Goal: Check status: Check status

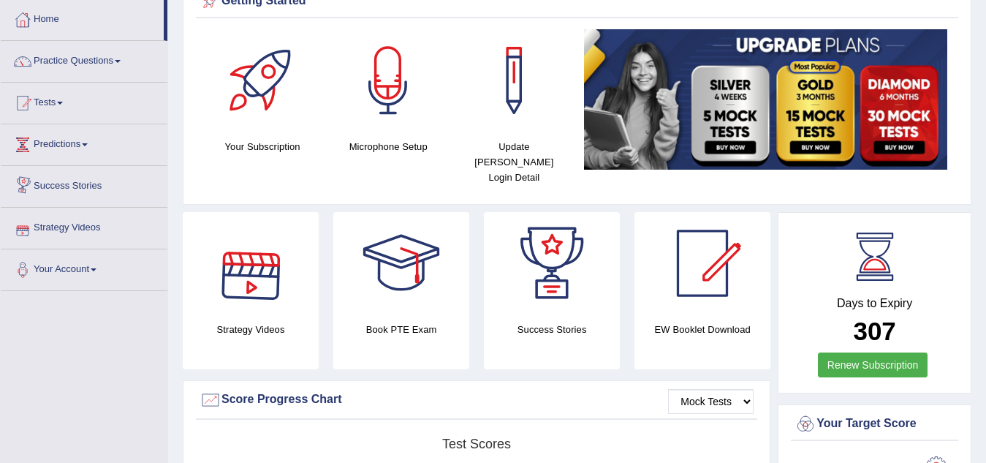
drag, startPoint x: 48, startPoint y: 153, endPoint x: 0, endPoint y: 147, distance: 48.6
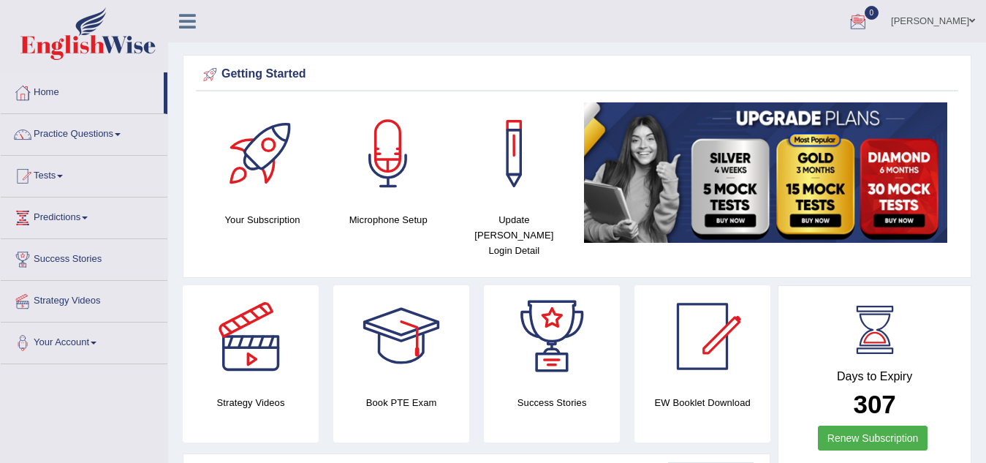
click at [869, 24] on div at bounding box center [858, 22] width 22 height 22
click at [798, 57] on strong "See All Alerts" at bounding box center [765, 62] width 65 height 12
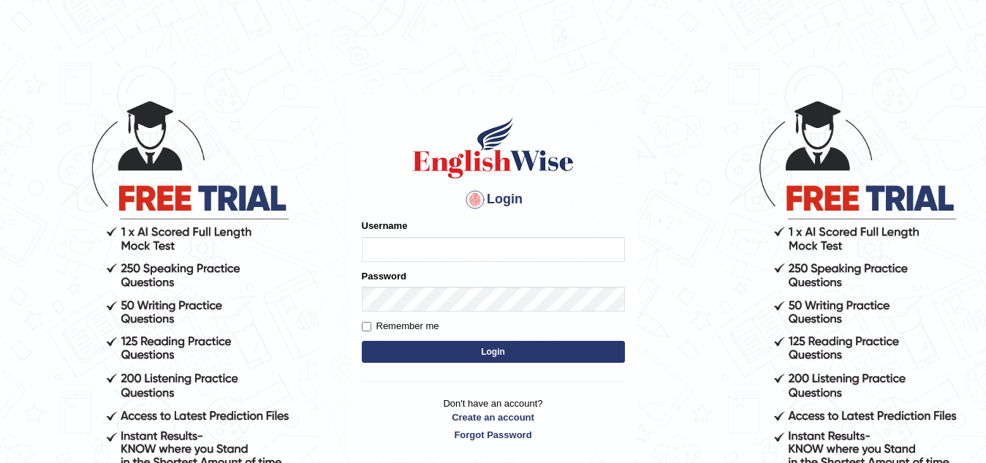
type input "Narendrasingh"
click at [498, 349] on button "Login" at bounding box center [493, 352] width 263 height 22
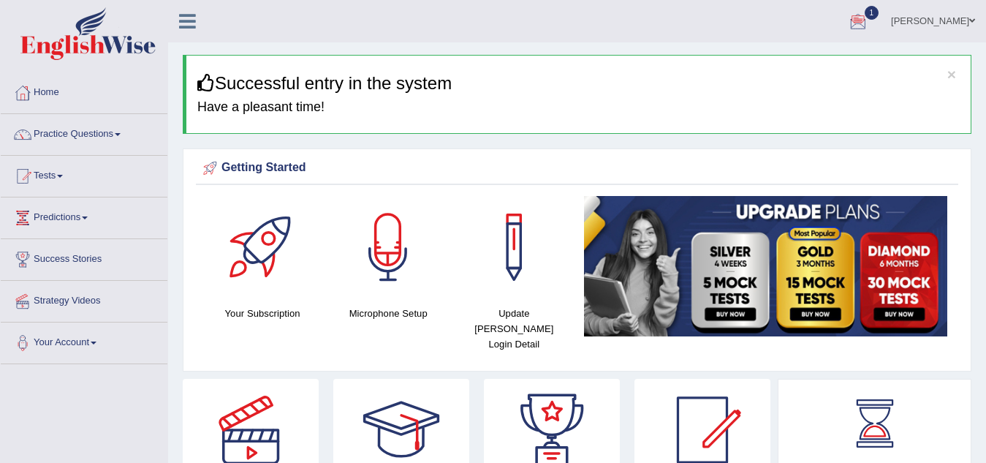
click at [869, 25] on div at bounding box center [858, 22] width 22 height 22
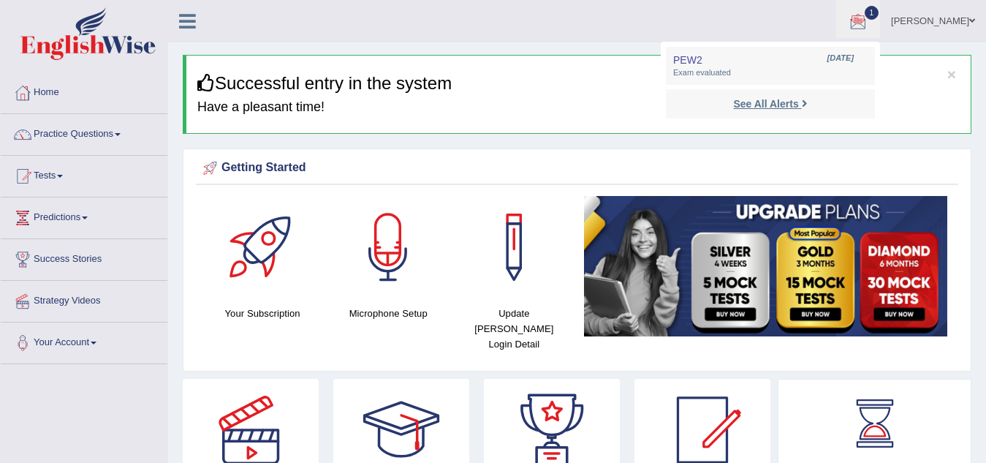
click at [786, 105] on strong "See All Alerts" at bounding box center [765, 104] width 65 height 12
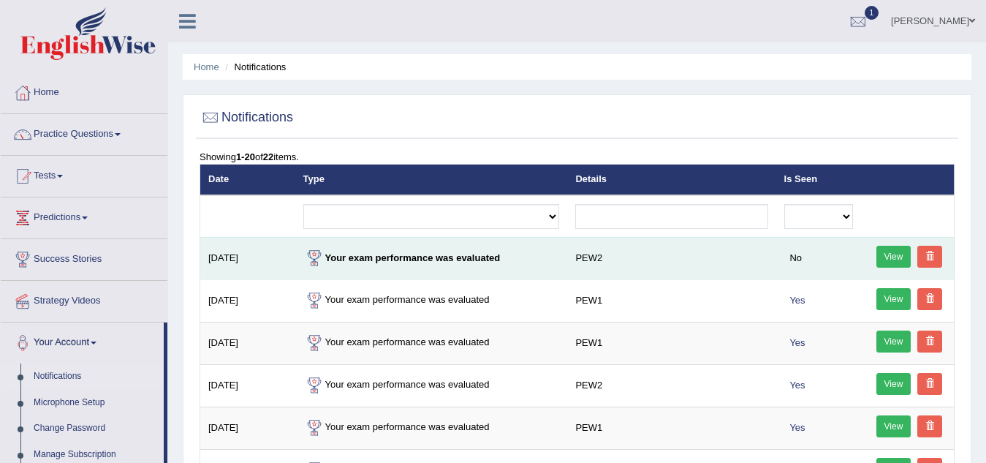
click at [890, 253] on link "View" at bounding box center [894, 257] width 35 height 22
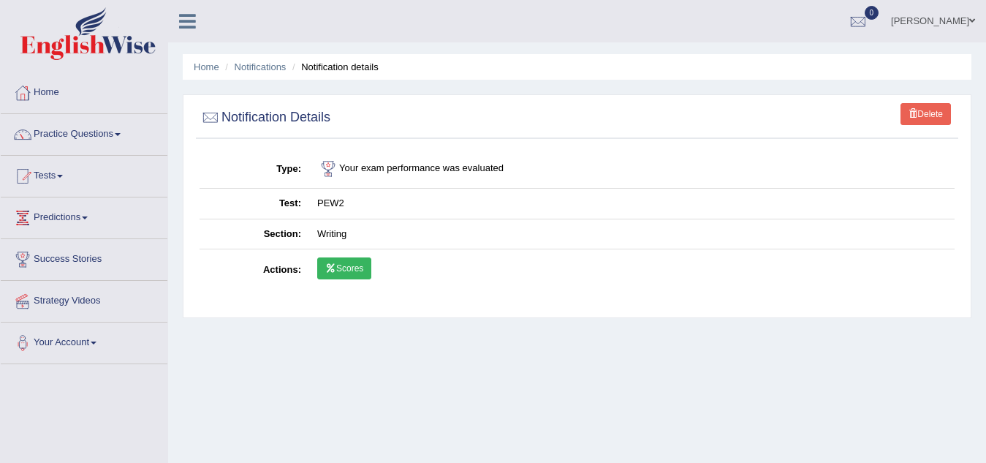
click at [351, 271] on link "Scores" at bounding box center [344, 268] width 54 height 22
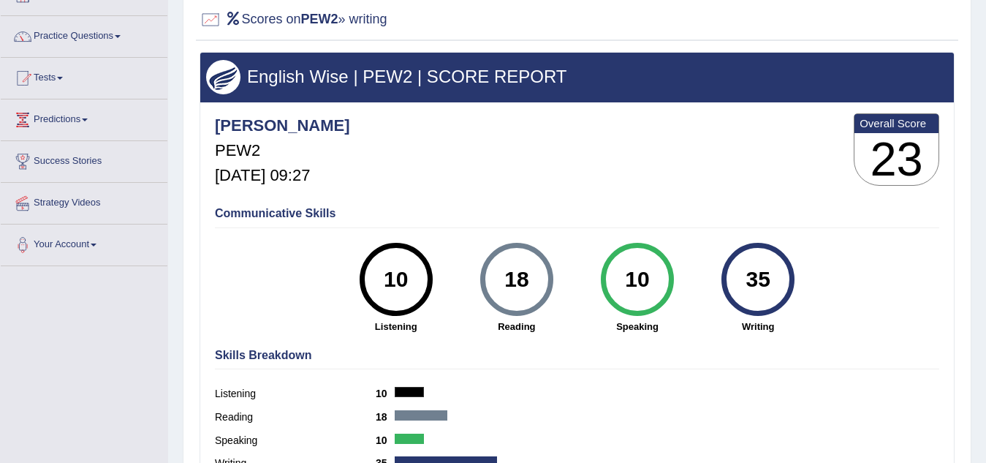
scroll to position [73, 0]
